Goal: Task Accomplishment & Management: Manage account settings

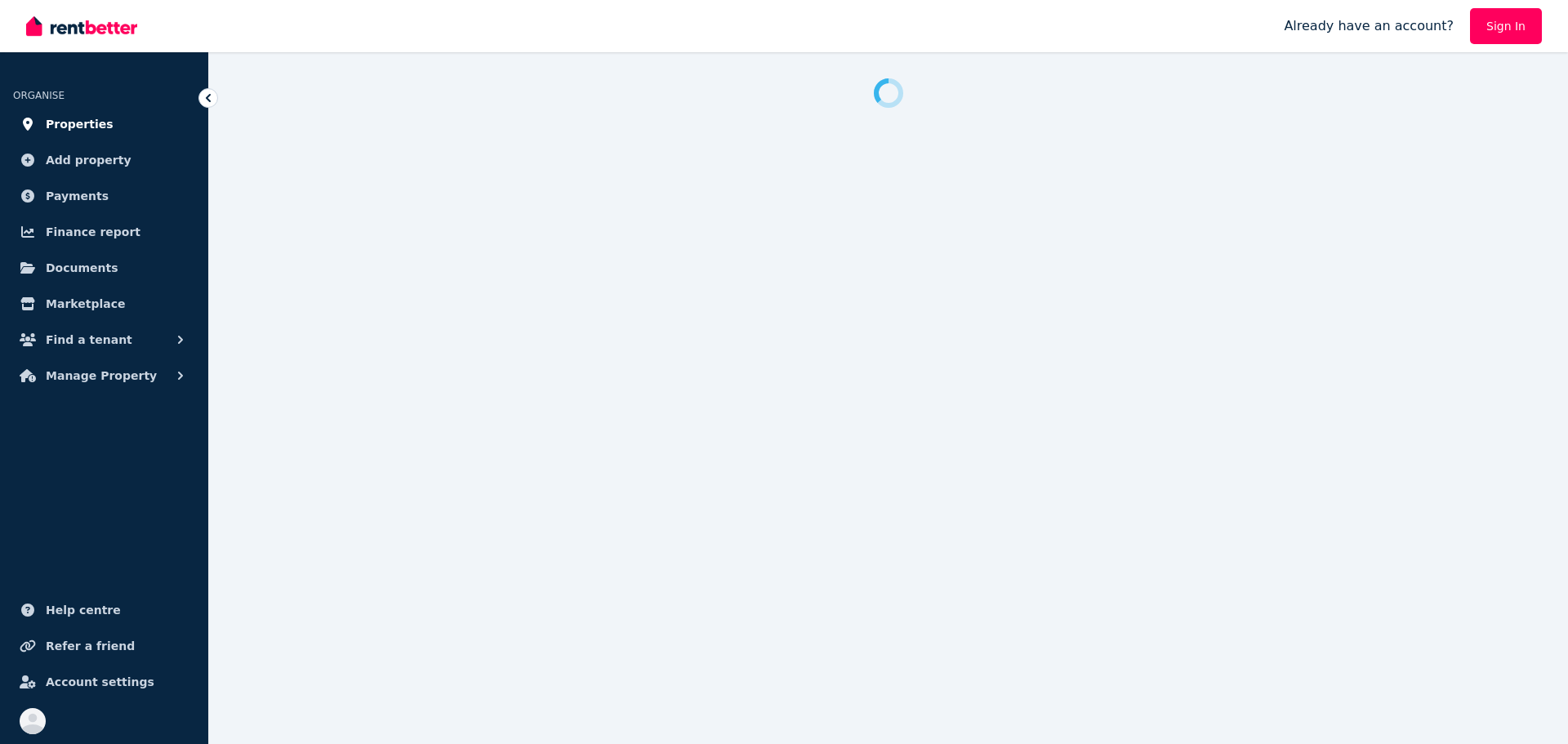
click at [89, 120] on span "Properties" at bounding box center [80, 124] width 68 height 20
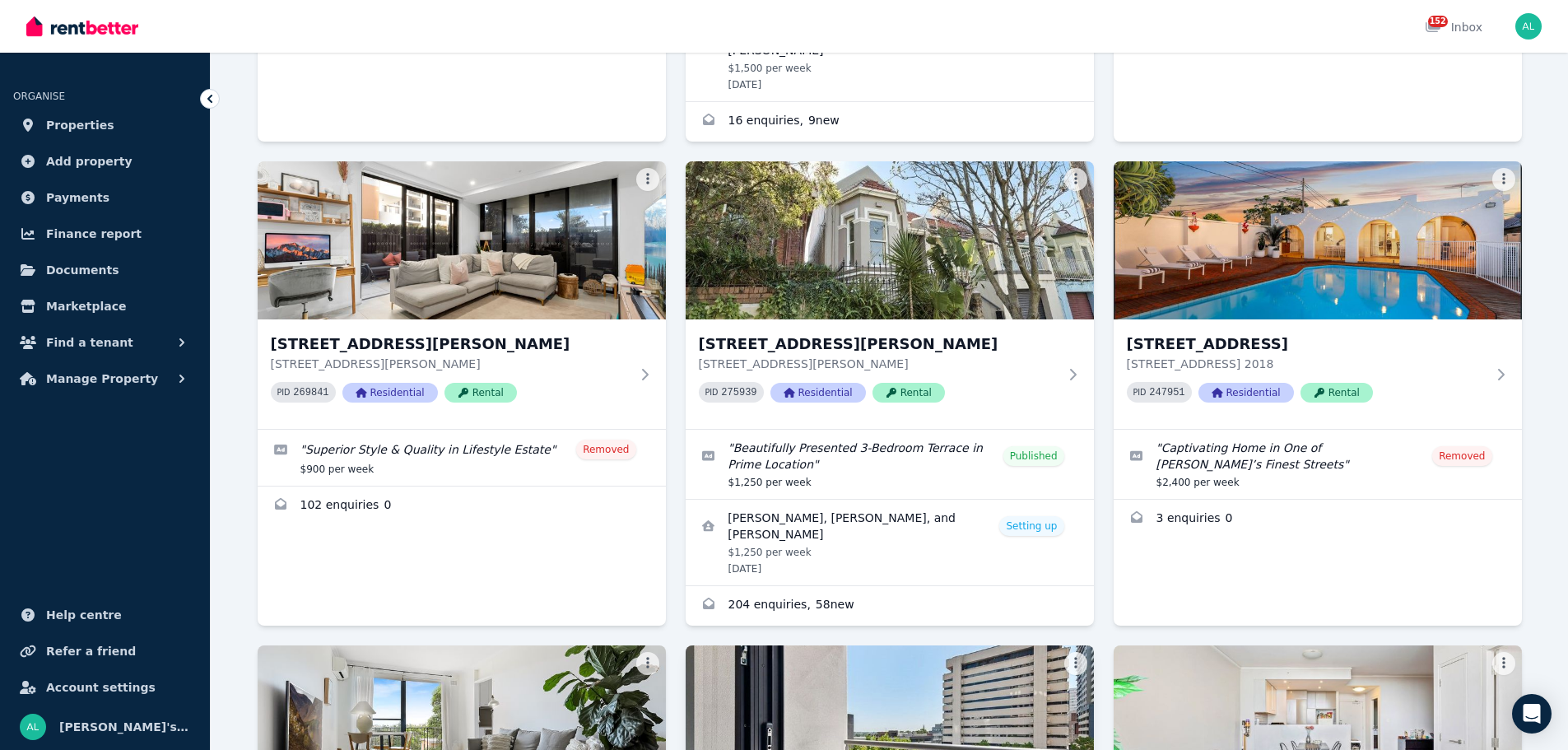
scroll to position [2514, 0]
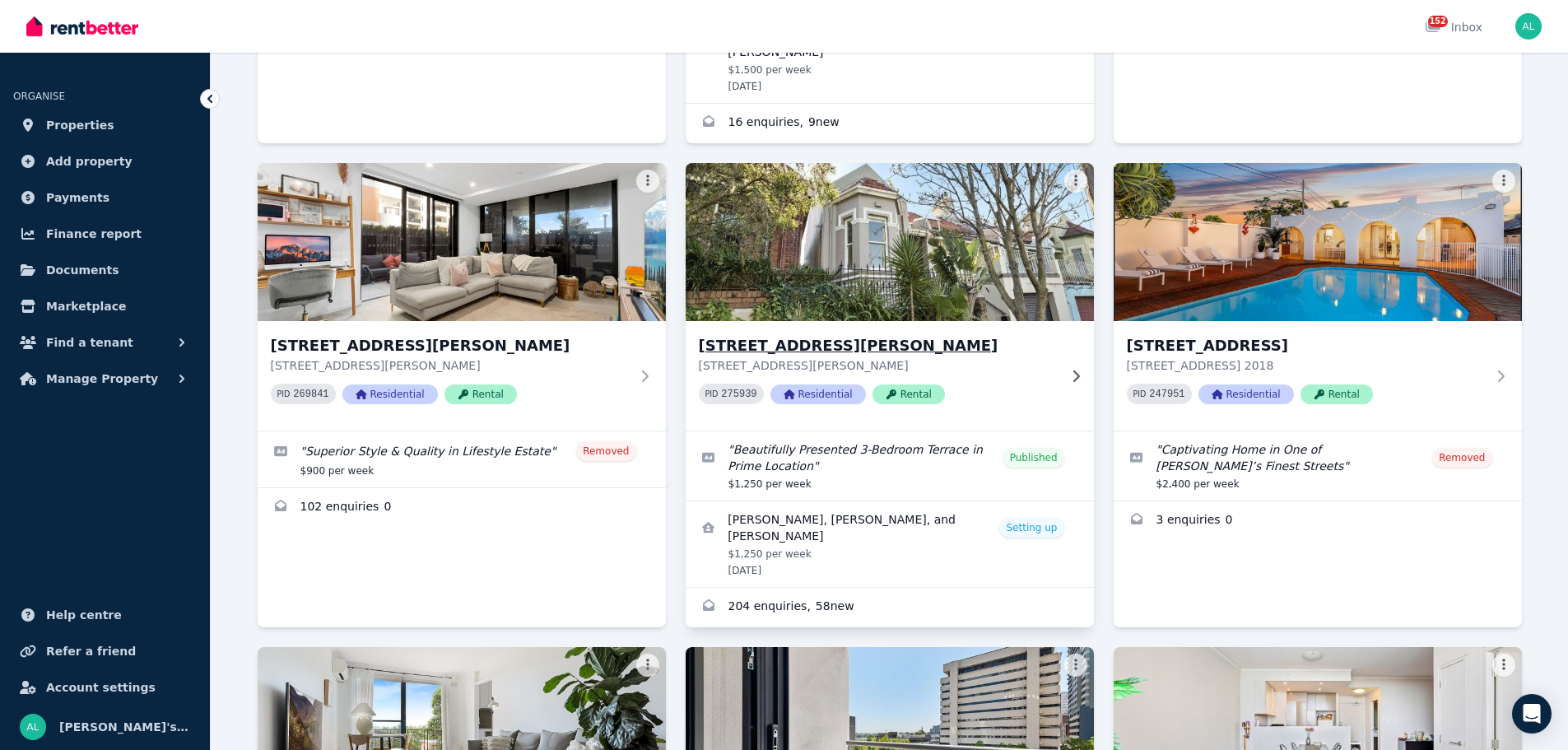
click at [920, 200] on img at bounding box center [890, 242] width 429 height 166
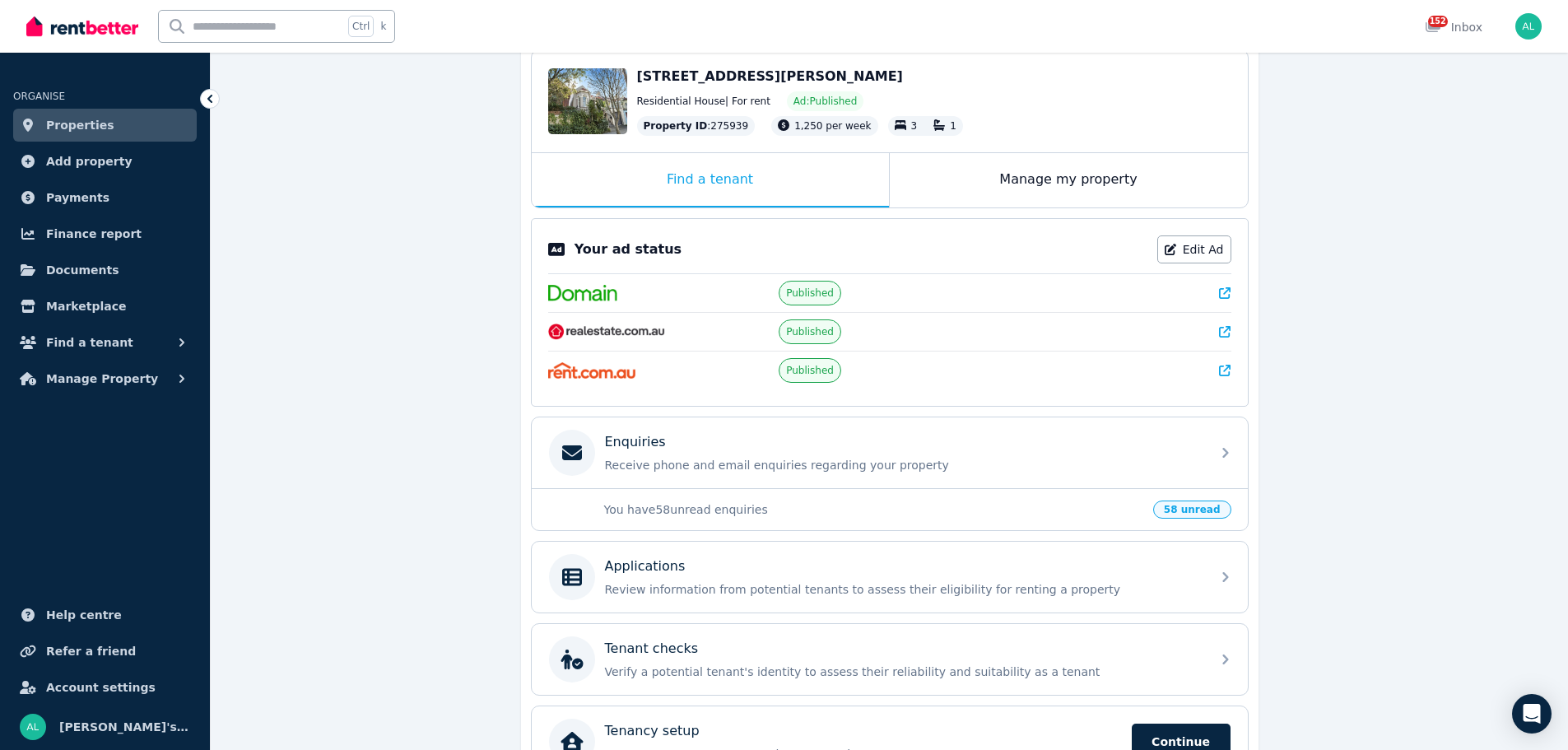
scroll to position [174, 0]
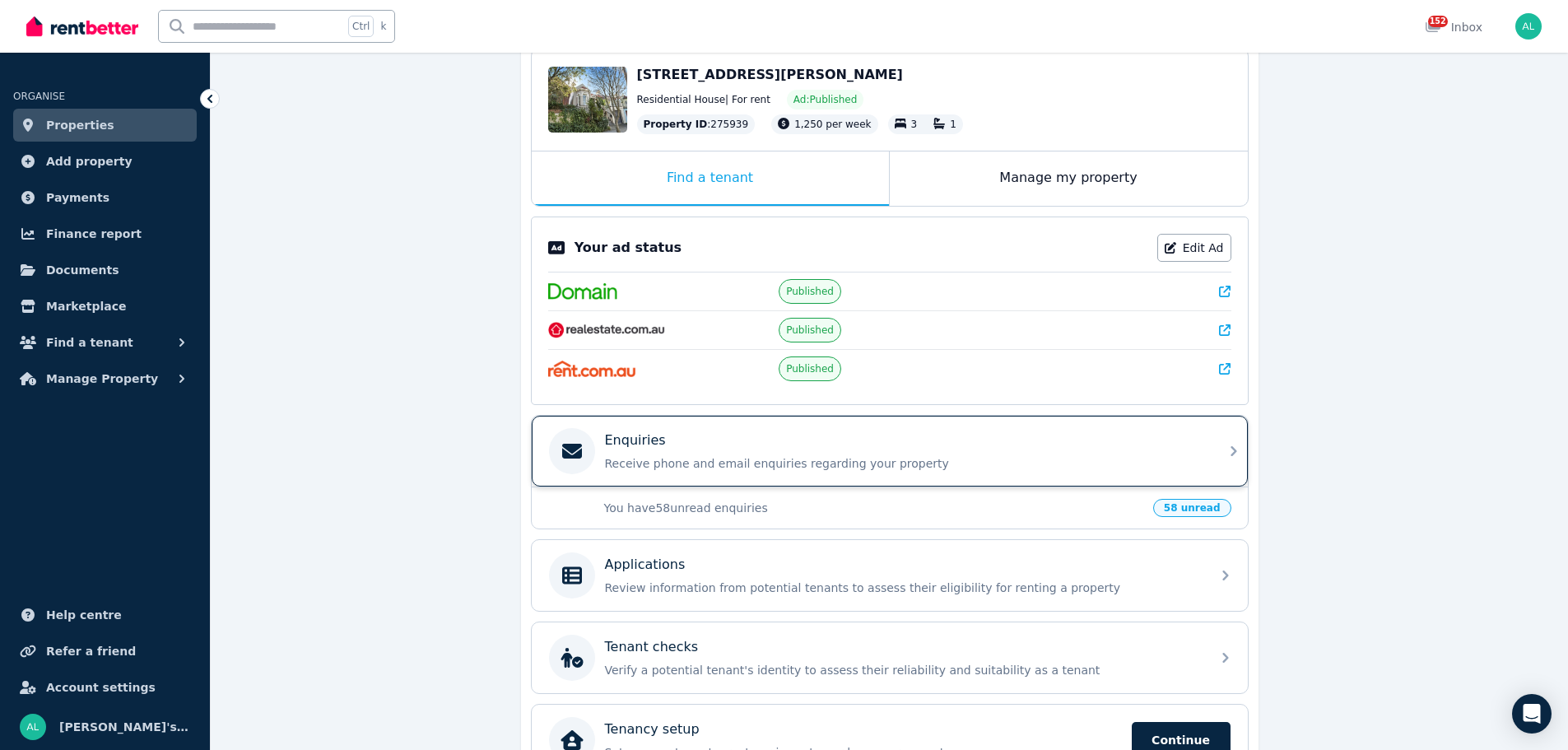
click at [1092, 445] on div "Enquiries" at bounding box center [903, 440] width 596 height 20
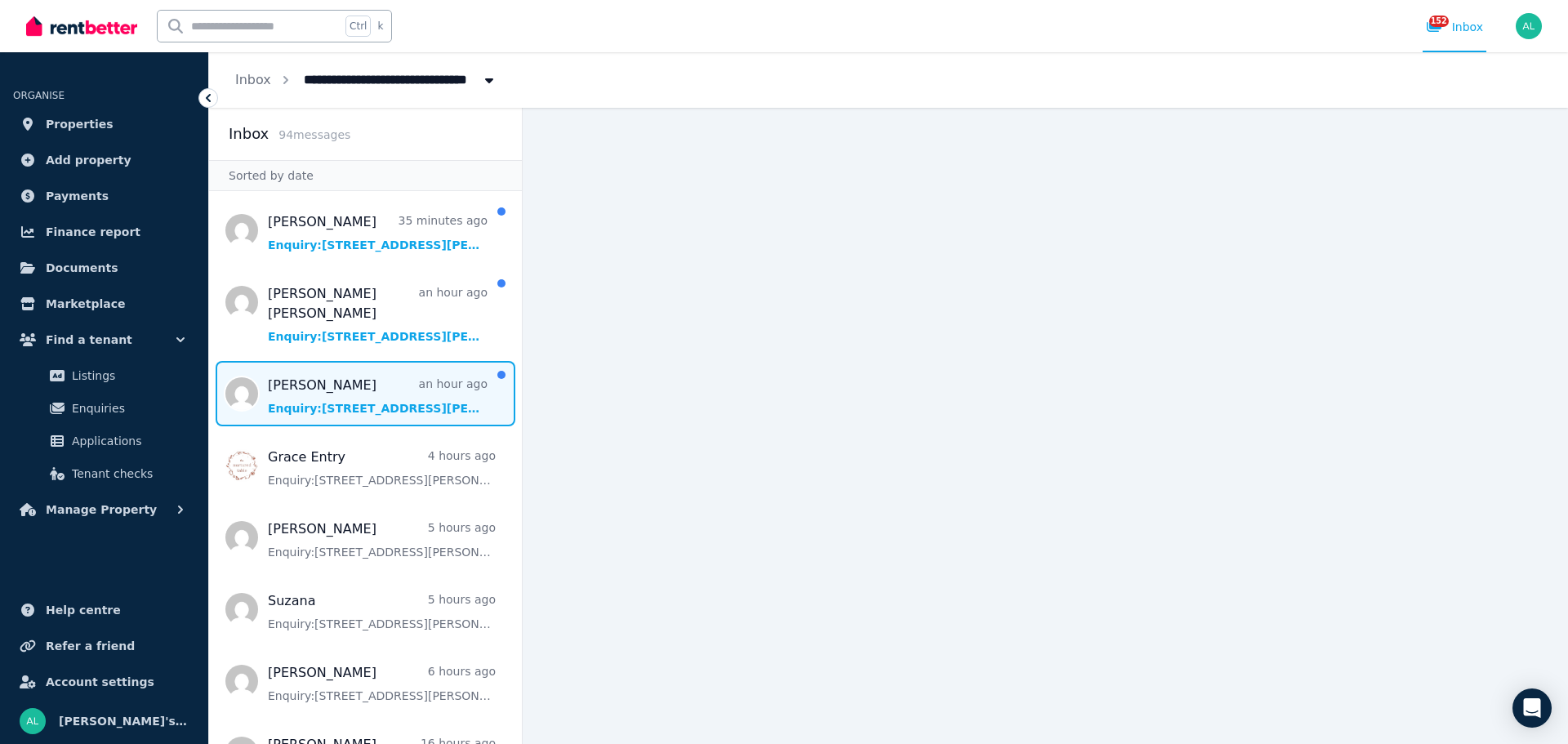
click at [341, 387] on span "Message list" at bounding box center [366, 393] width 313 height 65
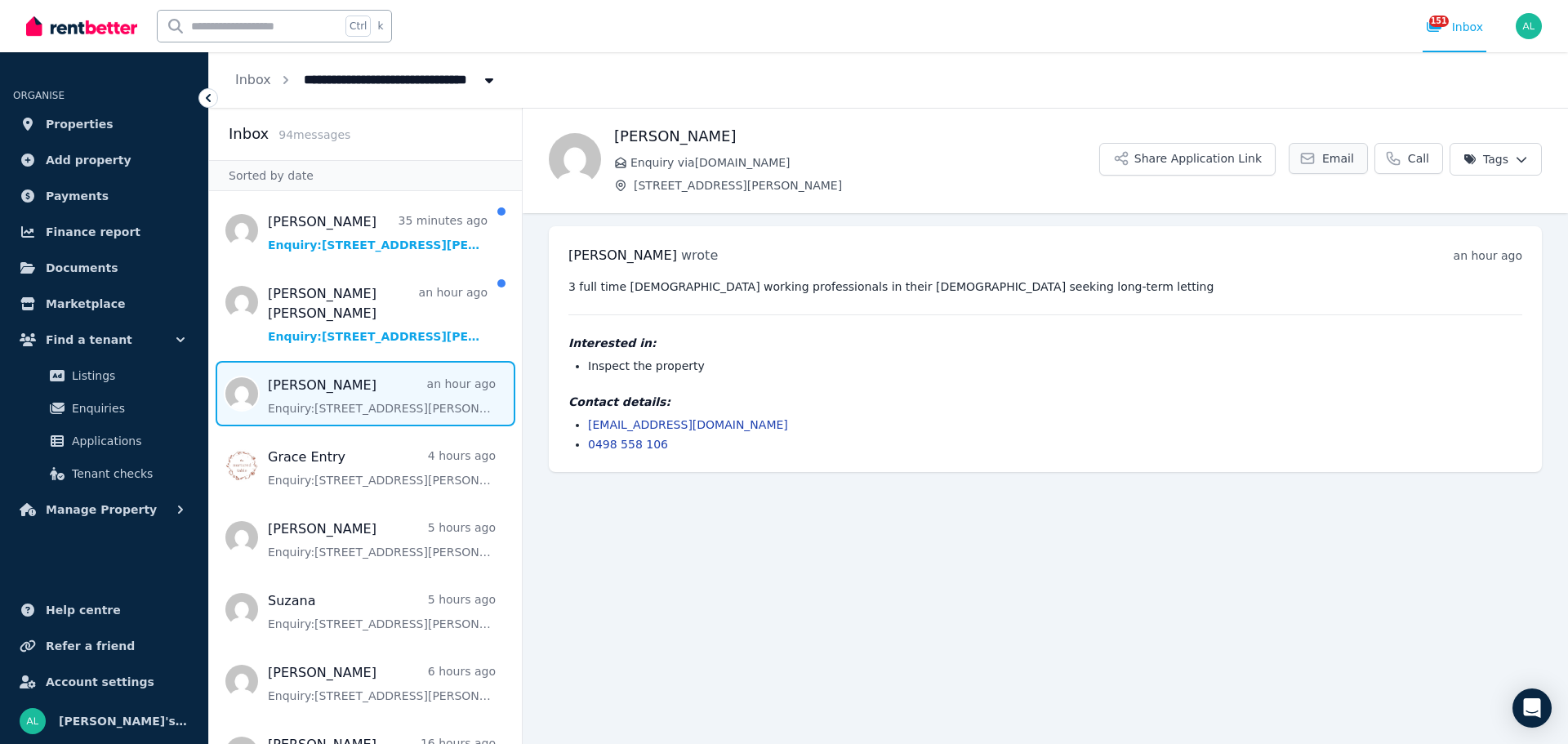
click at [1309, 159] on icon at bounding box center [1308, 158] width 12 height 10
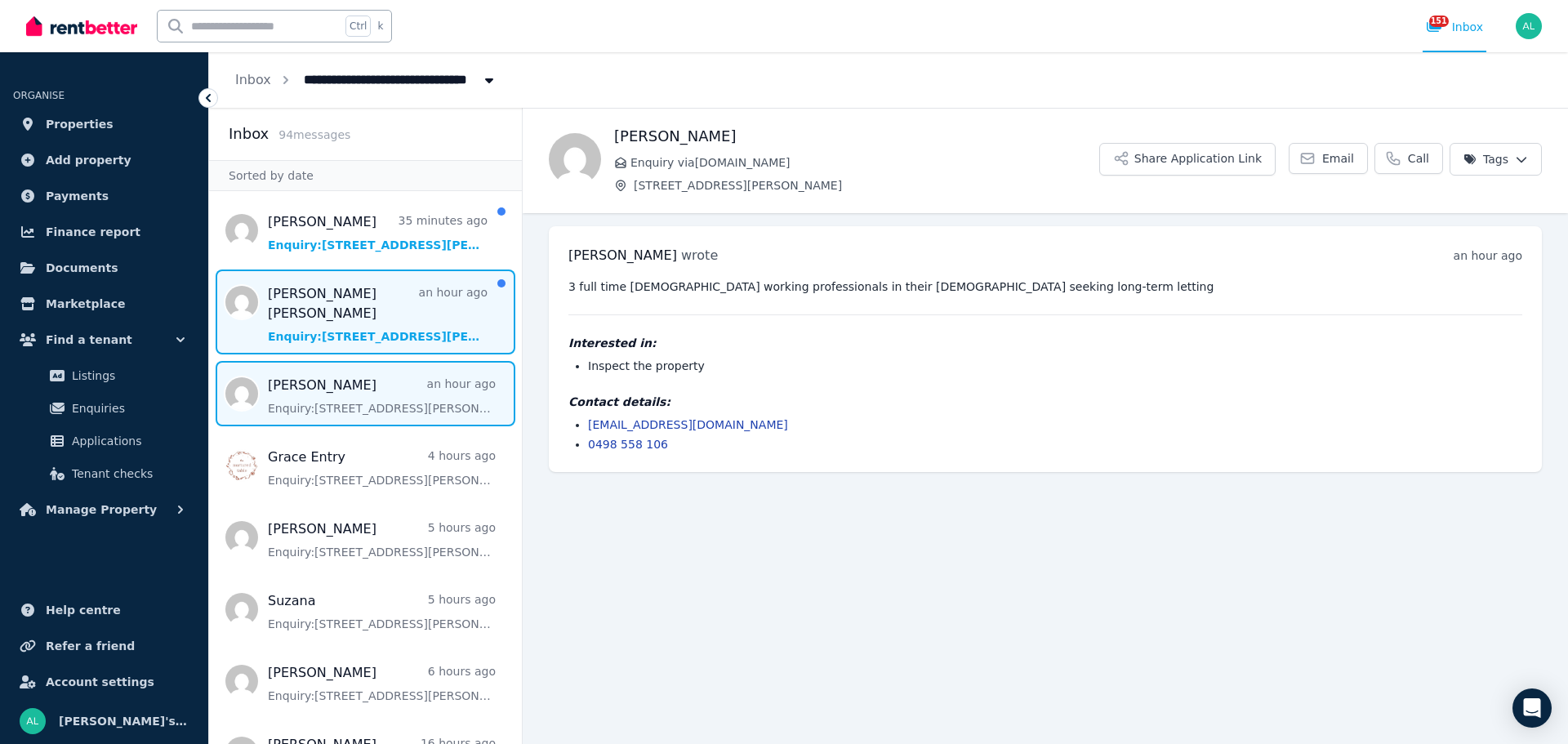
click at [352, 291] on span "Message list" at bounding box center [366, 312] width 313 height 85
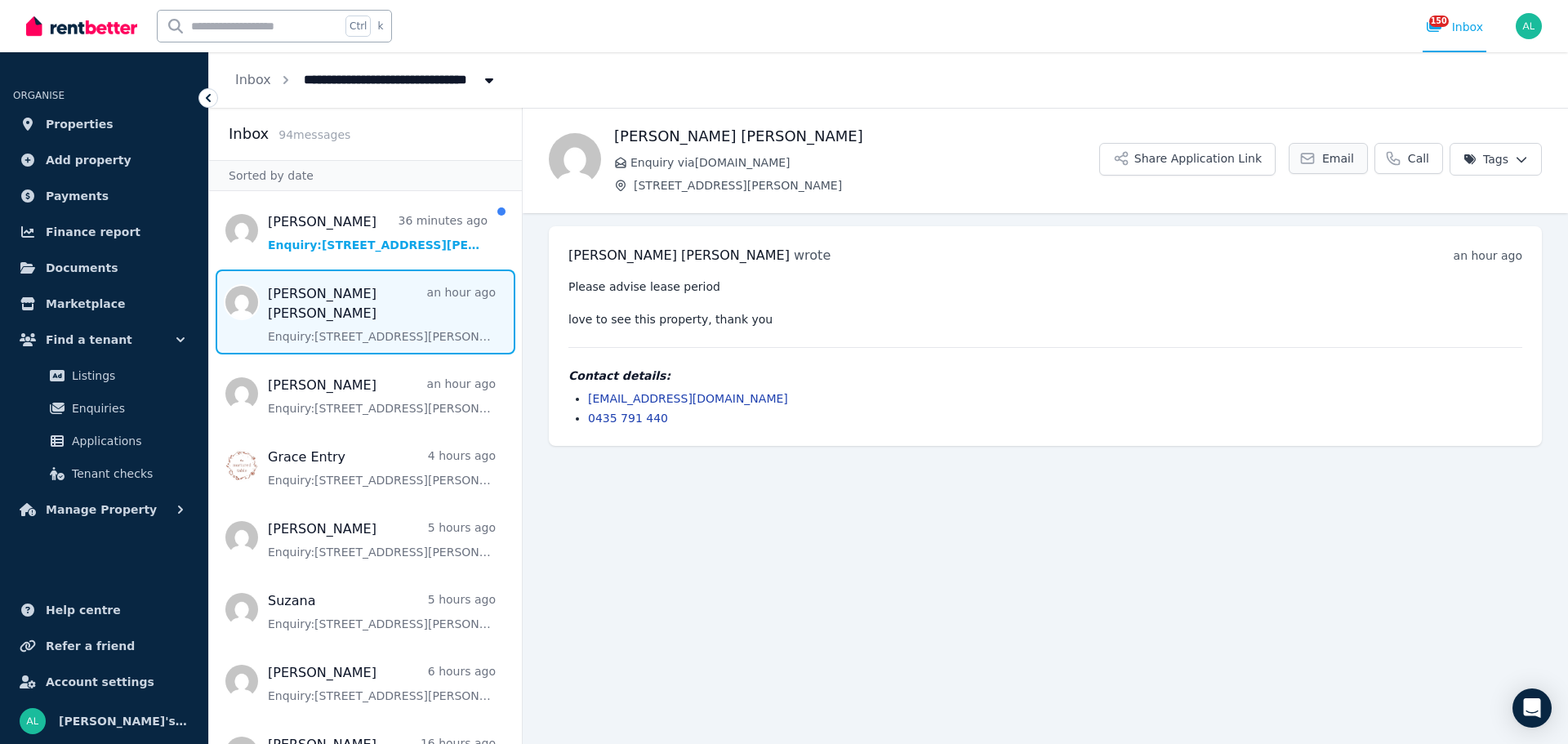
click at [1337, 159] on span "Email" at bounding box center [1338, 158] width 32 height 16
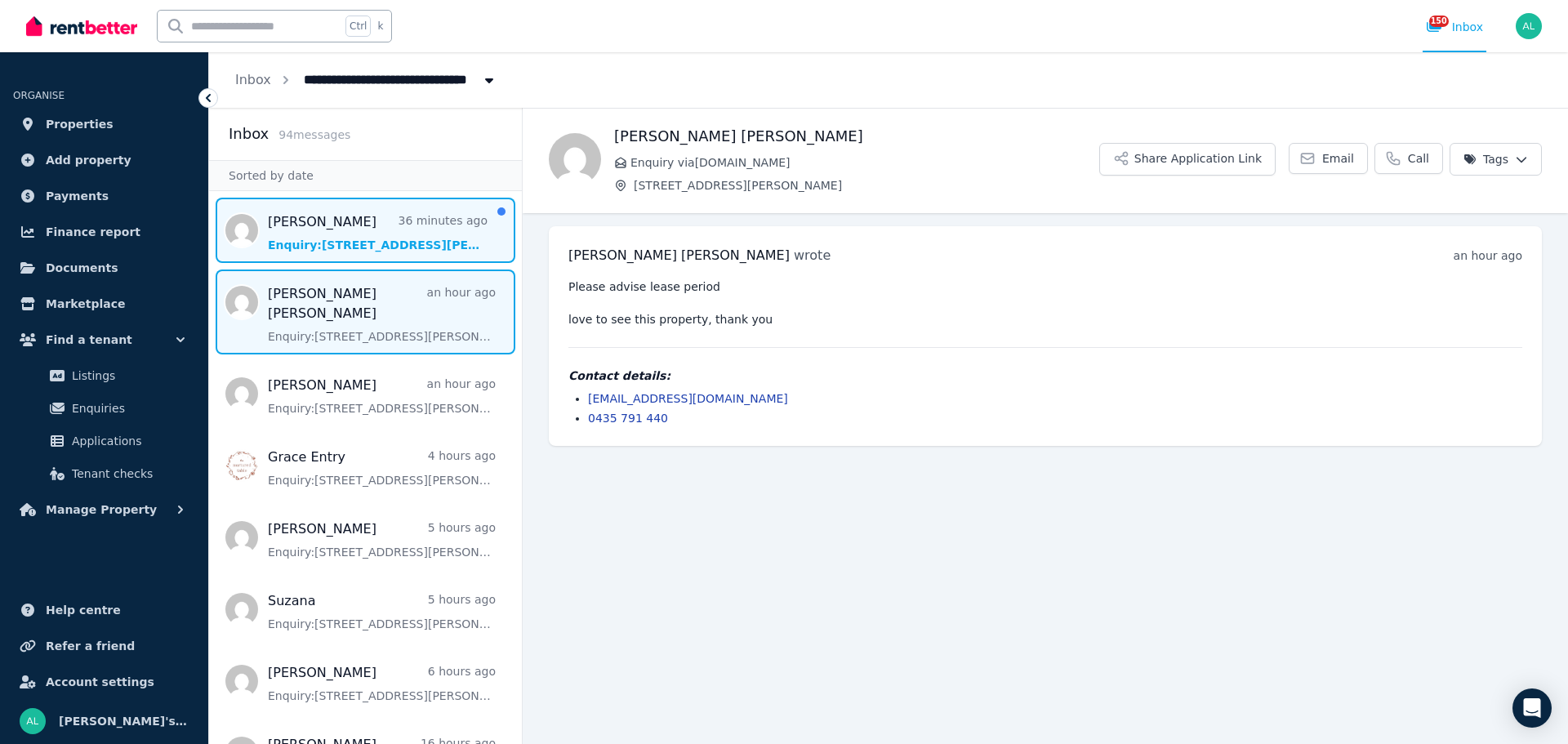
click at [366, 221] on span "Message list" at bounding box center [366, 230] width 313 height 65
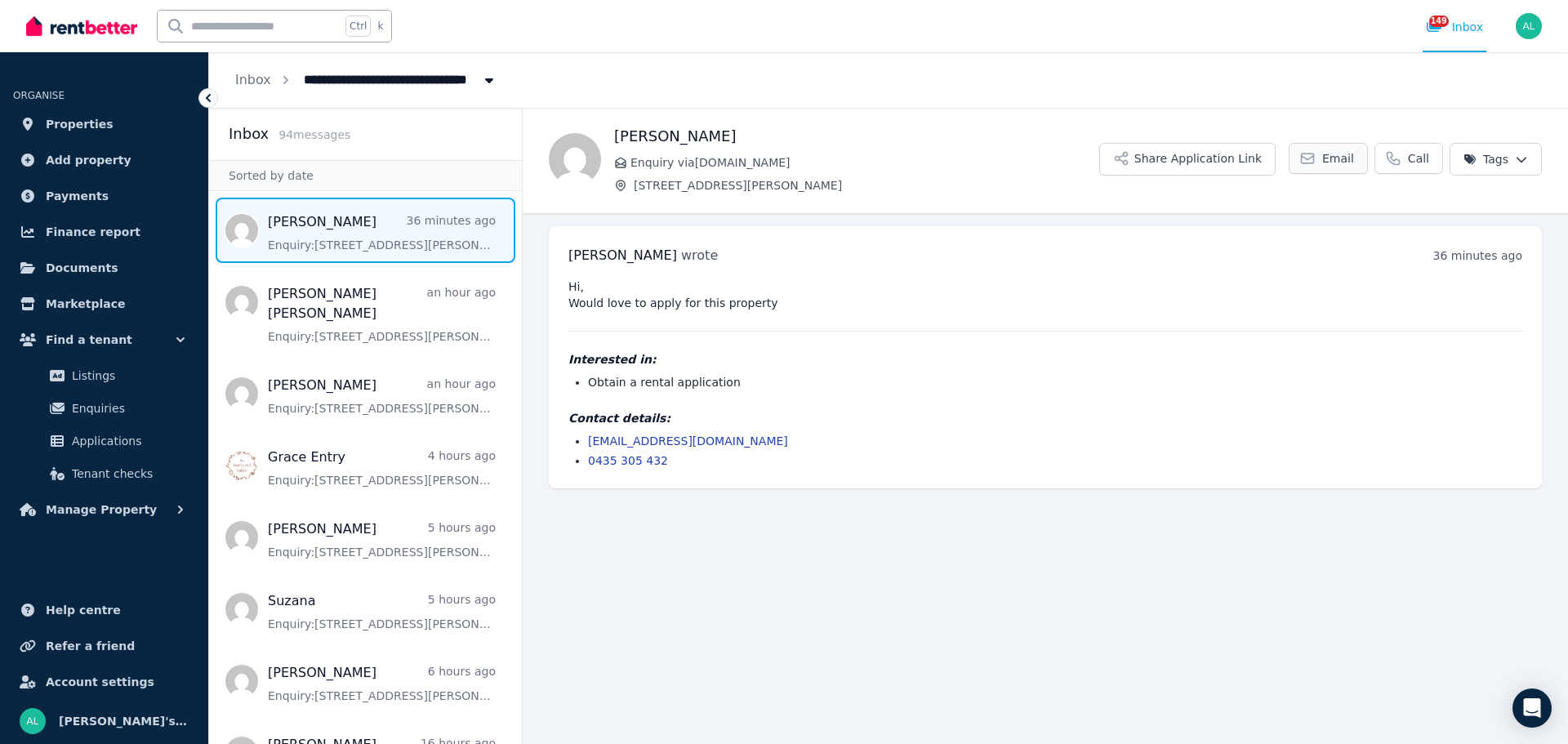
click at [1316, 166] on icon at bounding box center [1308, 158] width 16 height 16
